Goal: Check status: Check status

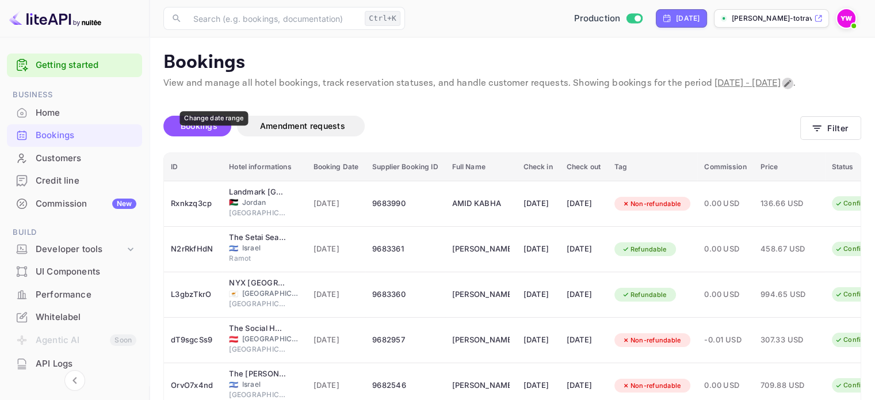
click at [784, 87] on icon "Change date range" at bounding box center [787, 83] width 7 height 7
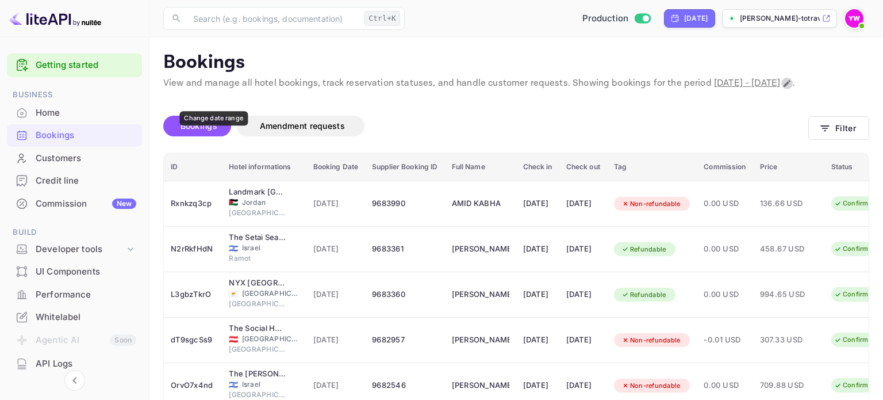
select select "8"
select select "2025"
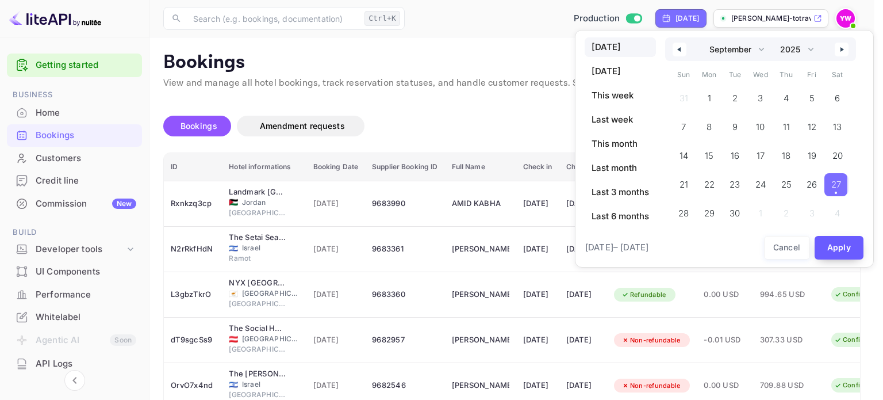
drag, startPoint x: 848, startPoint y: 252, endPoint x: 836, endPoint y: 239, distance: 18.3
click at [847, 252] on button "Apply" at bounding box center [839, 248] width 49 height 24
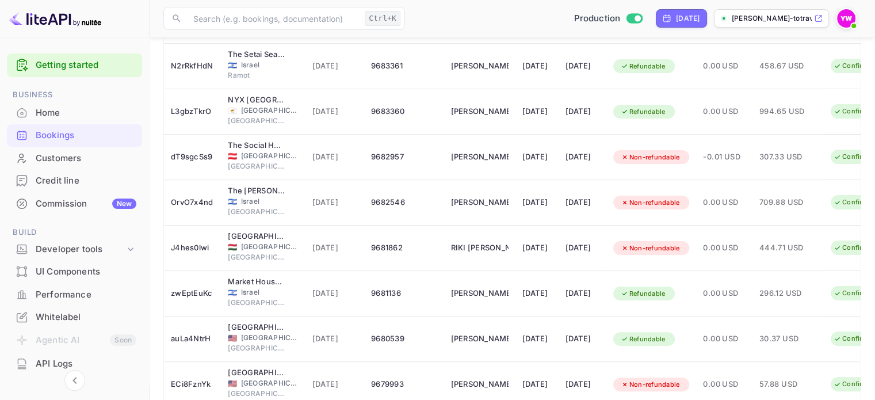
scroll to position [288, 0]
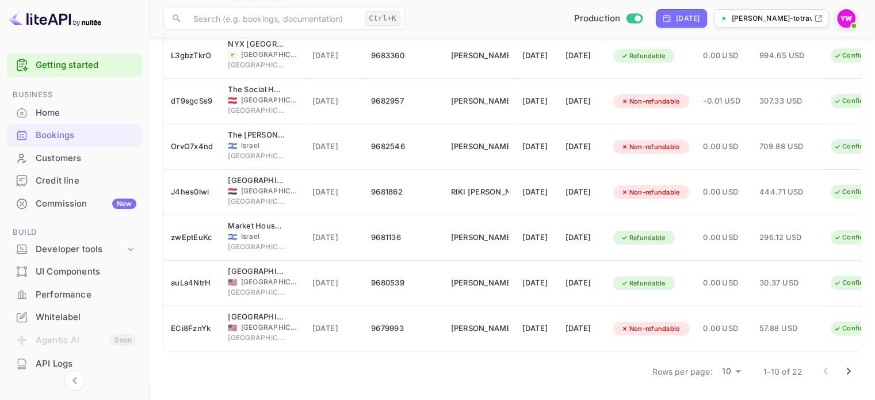
click at [851, 378] on icon "Go to next page" at bounding box center [848, 371] width 14 height 14
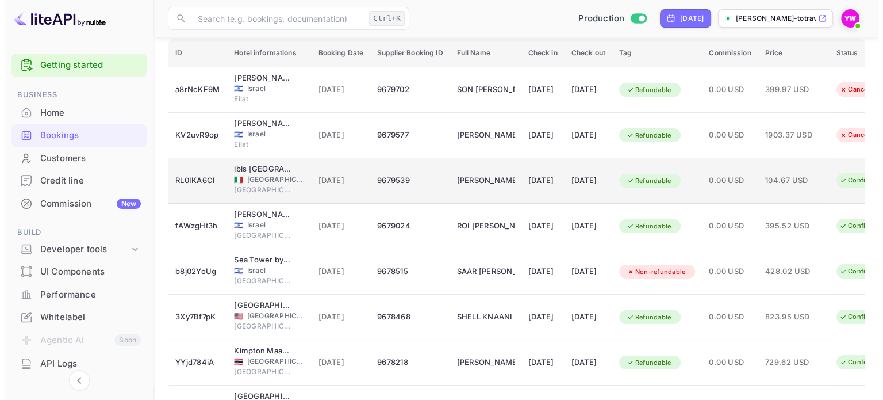
scroll to position [58, 0]
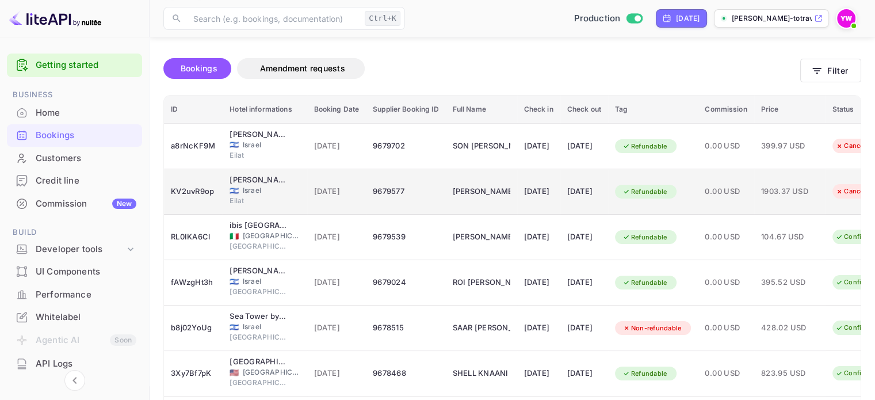
click at [357, 198] on span "[DATE]" at bounding box center [336, 191] width 45 height 13
